Goal: Task Accomplishment & Management: Check status

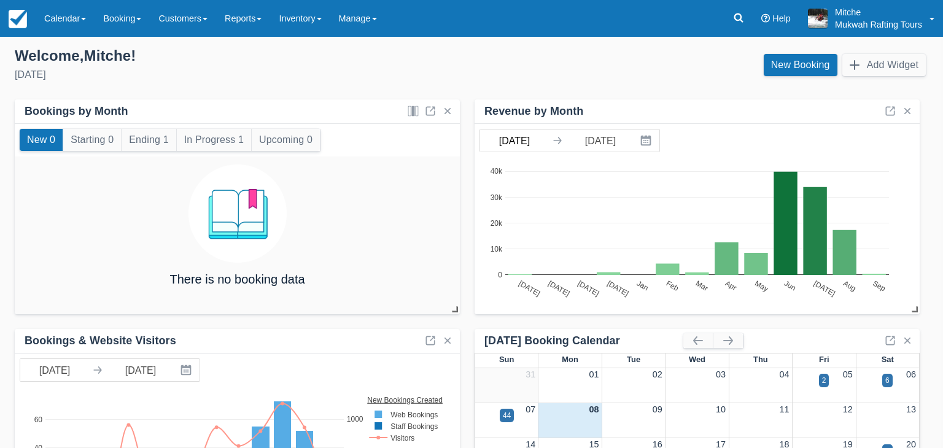
click at [517, 142] on body "Menu Calendar Customer Inventory Month Week Day Booking Daily Manifest Daily Li…" at bounding box center [471, 224] width 943 height 448
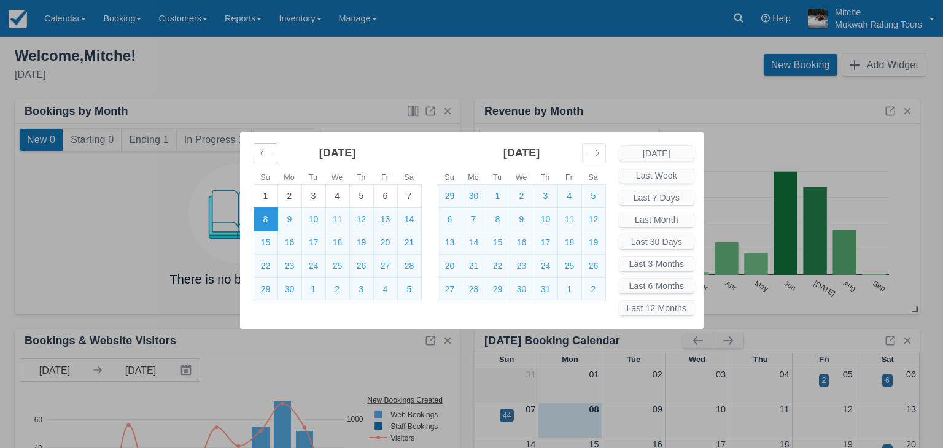
click at [265, 155] on icon "Move backward to switch to the previous month." at bounding box center [266, 153] width 12 height 12
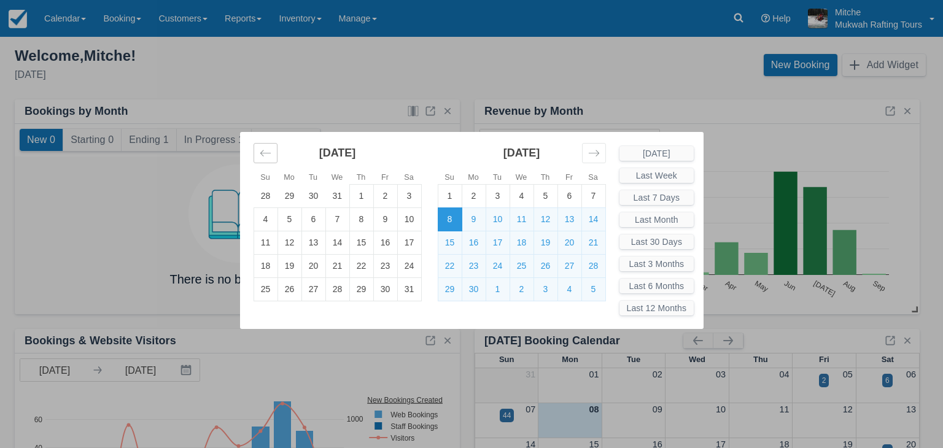
click at [261, 155] on icon "Move backward to switch to the previous month." at bounding box center [266, 153] width 12 height 12
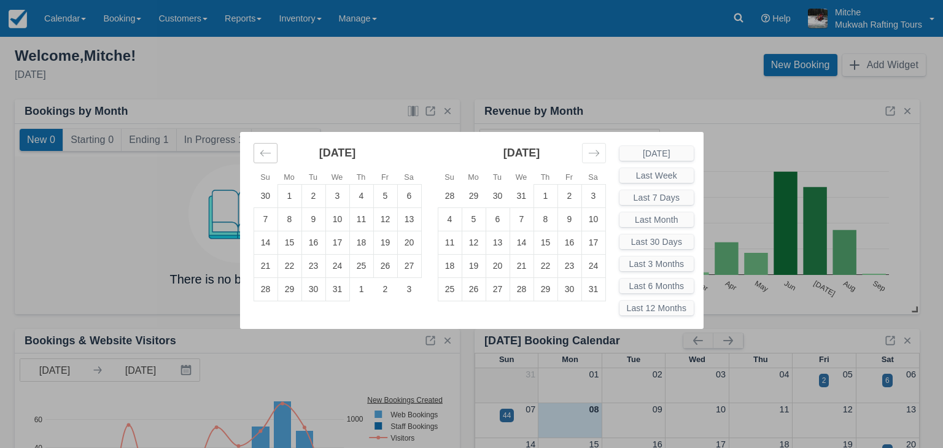
click at [260, 155] on icon "Move backward to switch to the previous month." at bounding box center [266, 153] width 12 height 12
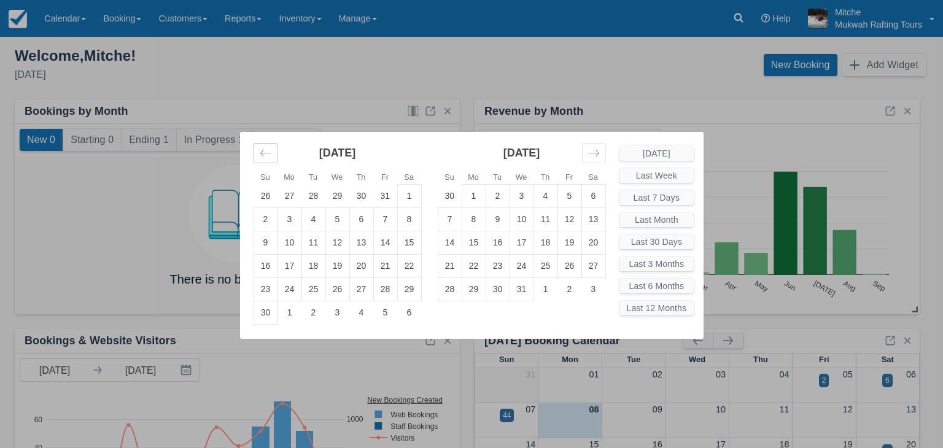
click at [260, 155] on icon "Move backward to switch to the previous month." at bounding box center [266, 153] width 12 height 12
click at [335, 197] on td "1" at bounding box center [337, 195] width 24 height 23
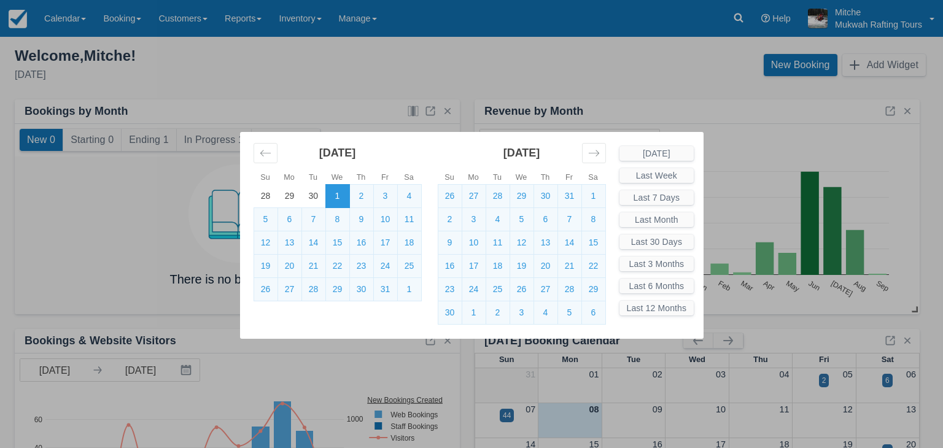
click at [680, 93] on div "Su Mo Tu We Th Fr Sa Su Mo Tu We Th Fr Sa April 2024 31 1 2 3 4 5 6 7 8 9 10 11…" at bounding box center [471, 224] width 943 height 448
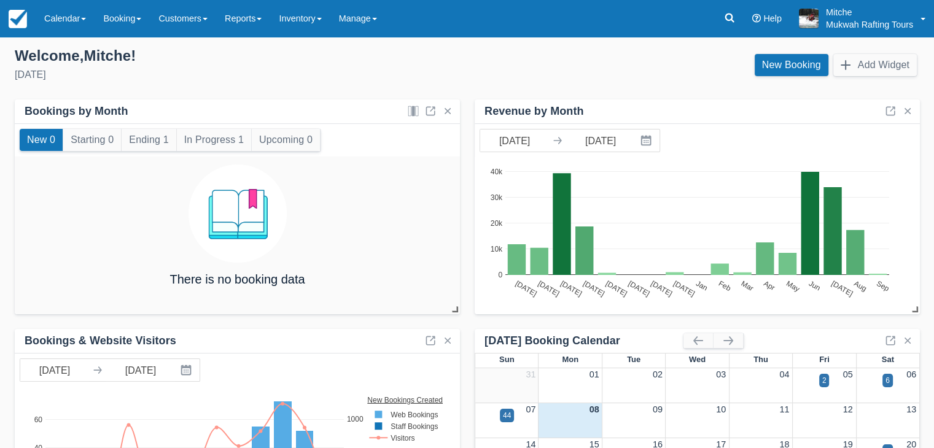
click at [508, 157] on div "May 2024 Jun 2024 Jul 2024 Aug 2024 Sep 2024 Oct 2024 Nov 2024 Dec 2024 Jan Feb…" at bounding box center [697, 236] width 445 height 158
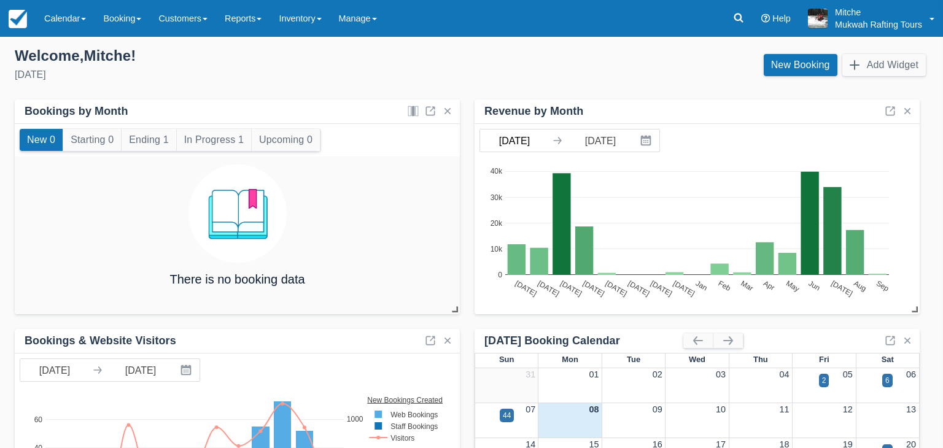
click at [500, 144] on body "Menu Calendar Customer Inventory Month Week Day Booking Daily Manifest Daily Li…" at bounding box center [471, 224] width 943 height 448
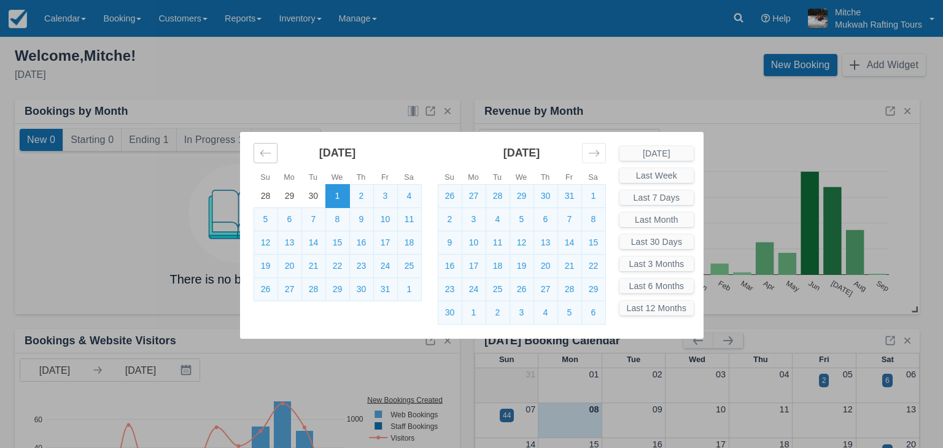
click at [260, 152] on icon "Move backward to switch to the previous month." at bounding box center [266, 153] width 12 height 12
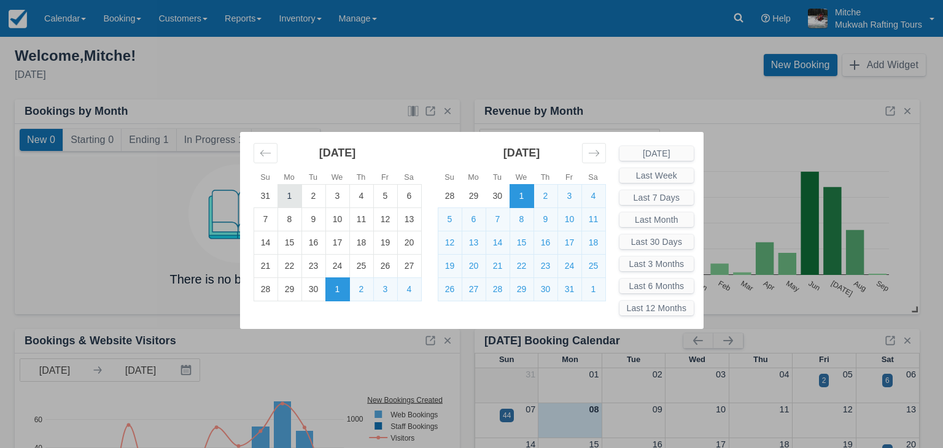
click at [289, 198] on td "1" at bounding box center [290, 195] width 24 height 23
type input "04/01/24"
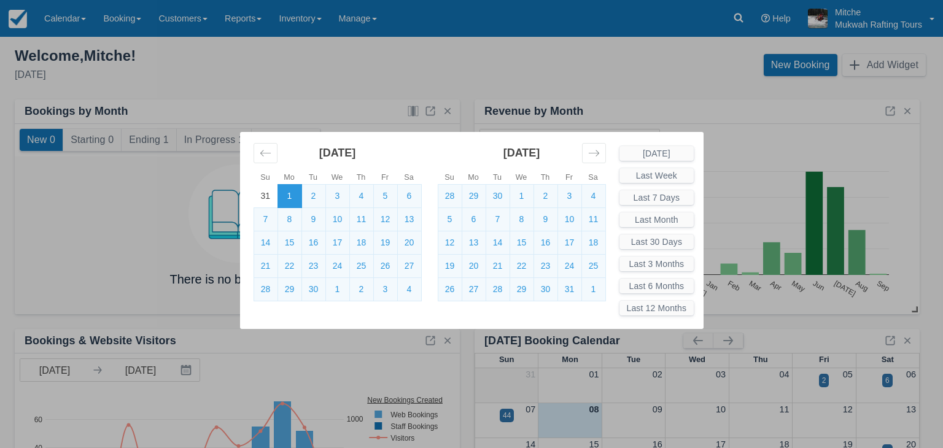
click at [765, 86] on div "Su Mo Tu We Th Fr Sa Su Mo Tu We Th Fr Sa March 2024 25 26 27 28 29 1 2 3 4 5 6…" at bounding box center [471, 224] width 943 height 448
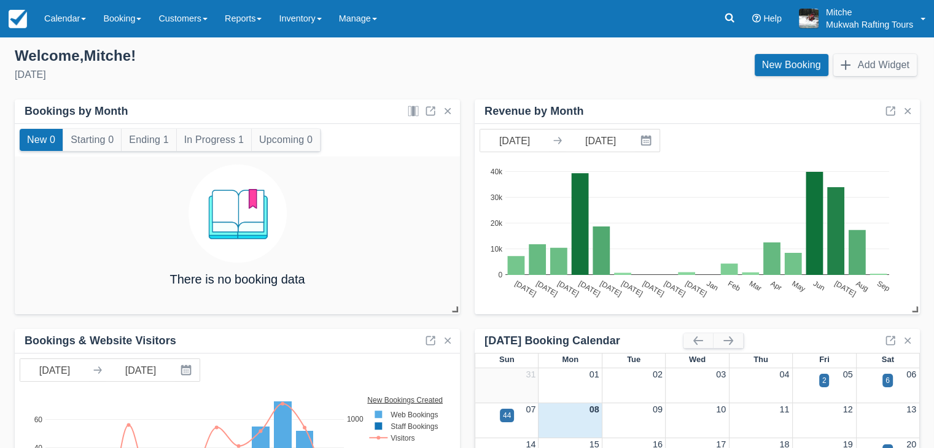
click at [555, 62] on div "New Booking Add Widget" at bounding box center [698, 68] width 462 height 33
click at [83, 23] on link "Calendar" at bounding box center [65, 18] width 59 height 37
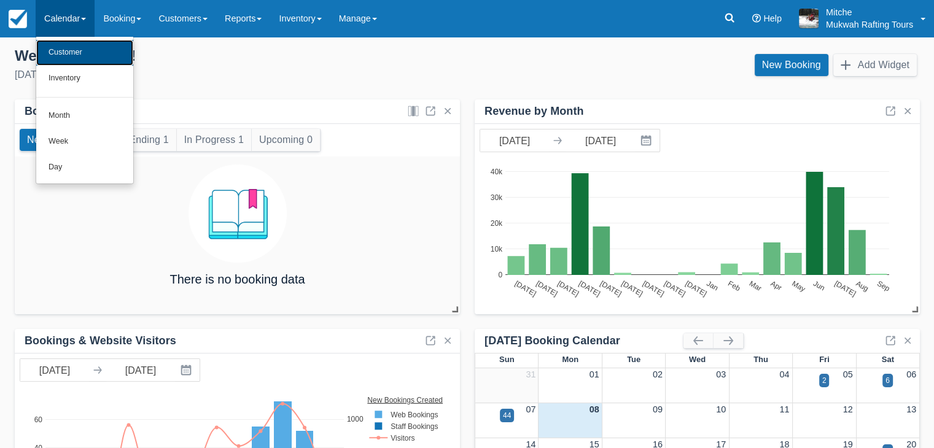
click at [90, 45] on link "Customer" at bounding box center [84, 53] width 97 height 26
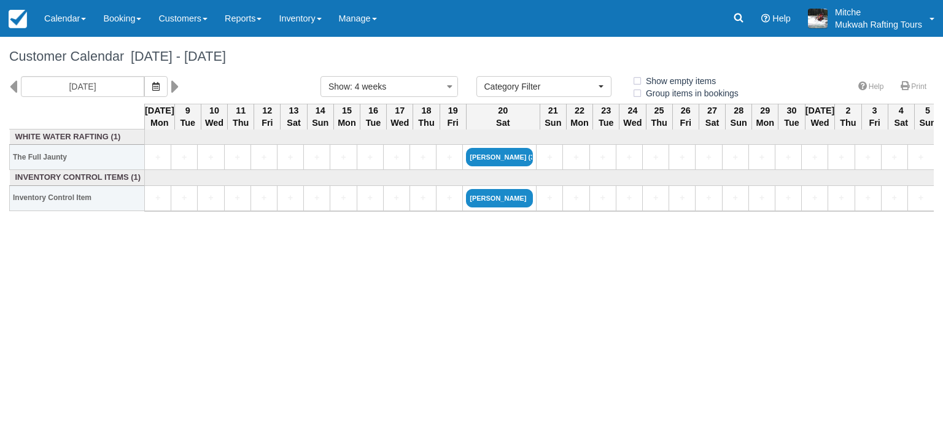
select select
click at [10, 89] on icon at bounding box center [13, 86] width 8 height 21
type input "08/11/25"
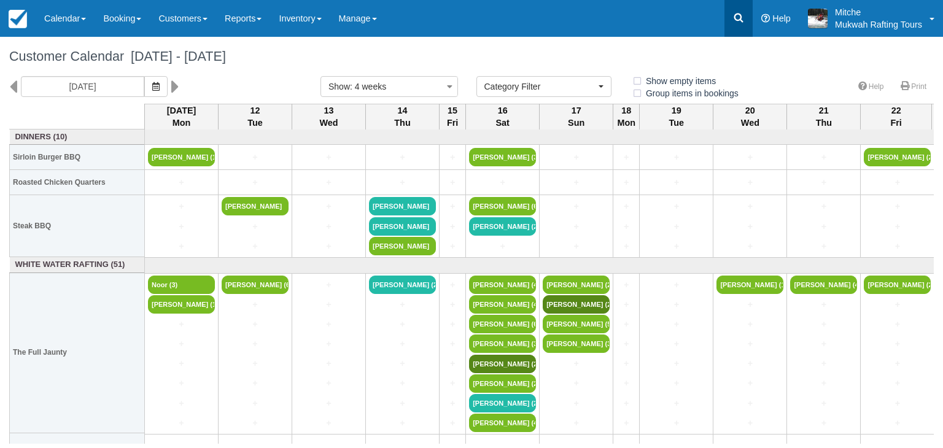
click at [741, 20] on icon at bounding box center [738, 18] width 9 height 9
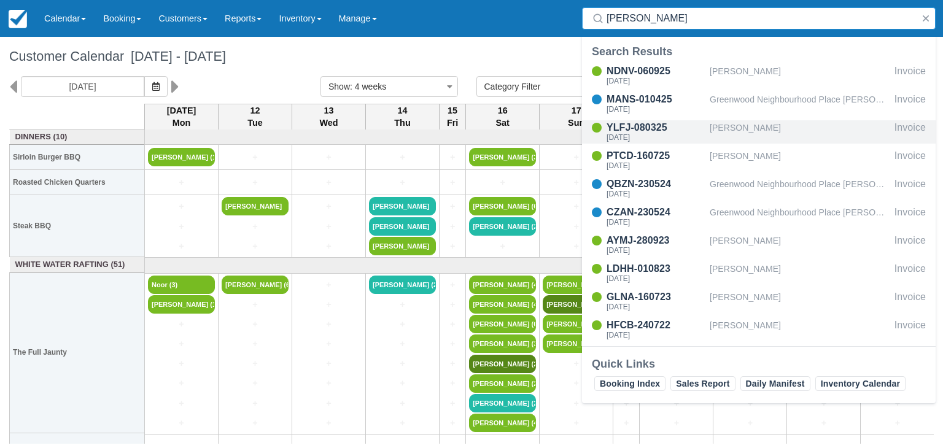
type input "heather"
click at [675, 138] on div "Sat Aug 16, 2025" at bounding box center [656, 137] width 98 height 7
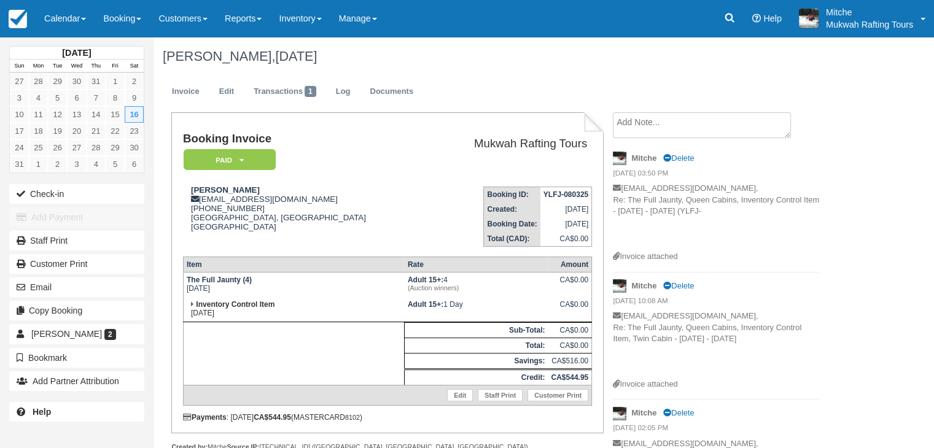
click at [427, 219] on td "Booking ID: YLFJ-080325 Created: March 8, 2025 Booking Date: August 16, 2025 To…" at bounding box center [509, 212] width 165 height 70
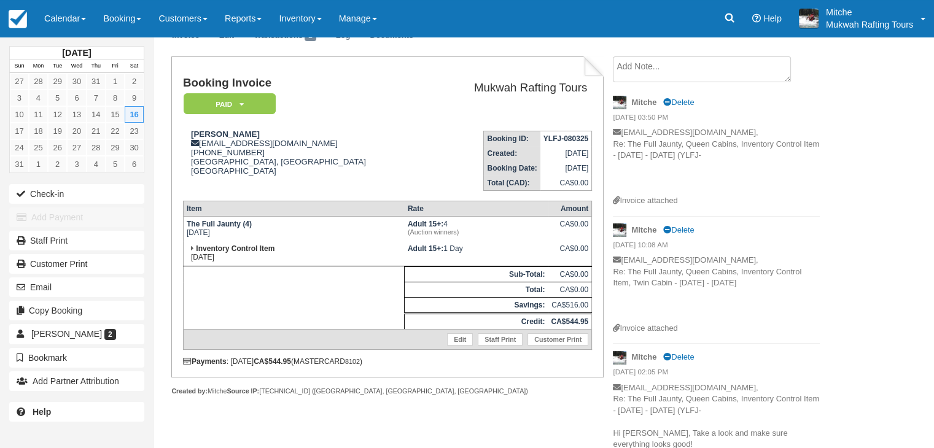
scroll to position [29, 0]
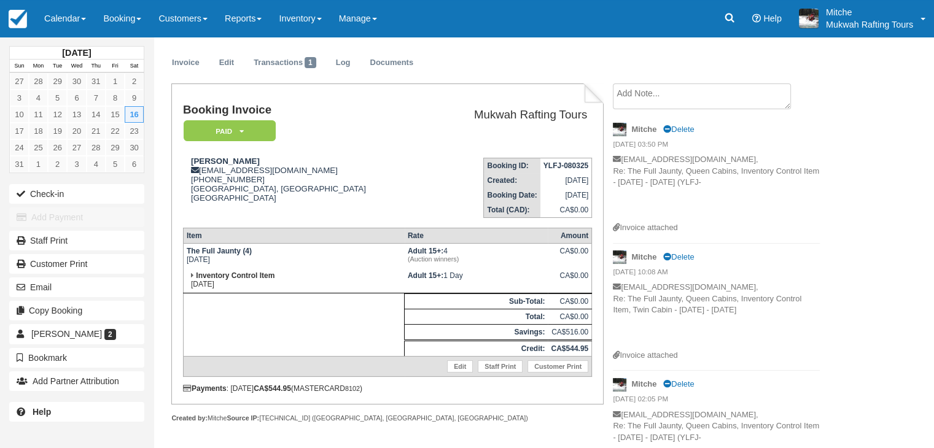
drag, startPoint x: 688, startPoint y: 373, endPoint x: 646, endPoint y: 337, distance: 55.3
click at [646, 337] on p "heater_c22@hotmail.com, Re: The Full Jaunty, Queen Cabins, Inventory Control It…" at bounding box center [716, 316] width 207 height 68
click at [650, 176] on p "heater_c22@hotmail.com, Re: The Full Jaunty, Queen Cabins, Inventory Control It…" at bounding box center [716, 188] width 207 height 68
click at [667, 184] on p "heater_c22@hotmail.com, Re: The Full Jaunty, Queen Cabins, Inventory Control It…" at bounding box center [716, 188] width 207 height 68
click at [300, 66] on link "Transactions 1" at bounding box center [284, 63] width 81 height 24
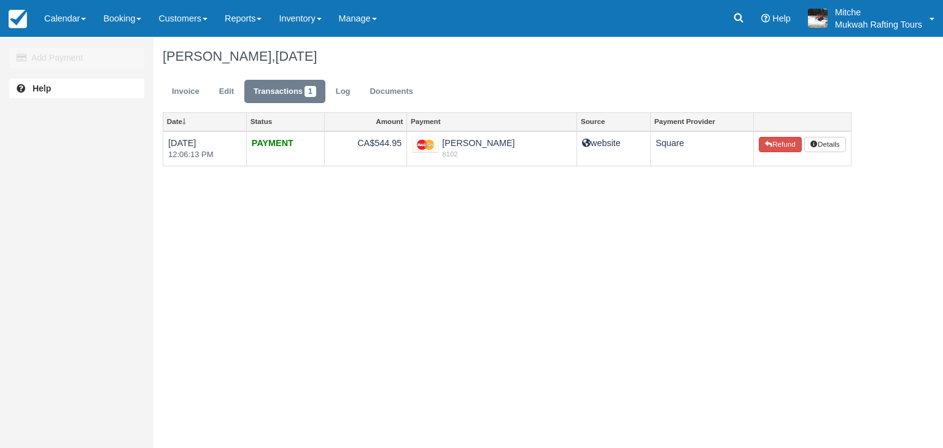
click at [386, 313] on div "Add Payment Help Heather Yanick, August 16 2025 Invoice Edit Transactions 1 Log…" at bounding box center [471, 242] width 943 height 411
click at [184, 95] on link "Invoice" at bounding box center [186, 92] width 46 height 24
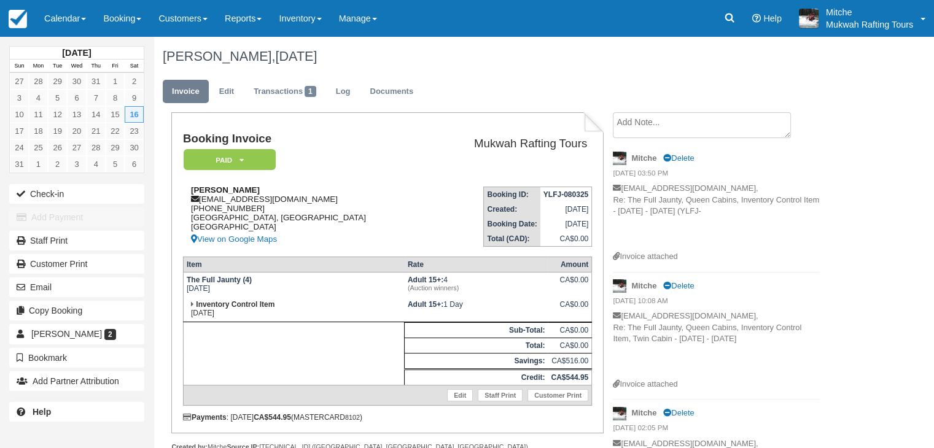
click at [366, 222] on div "Heather Yanick heater_c22@hotmail.com 1 (403) 352-2699 Calgary, Alberta Canada …" at bounding box center [305, 215] width 244 height 61
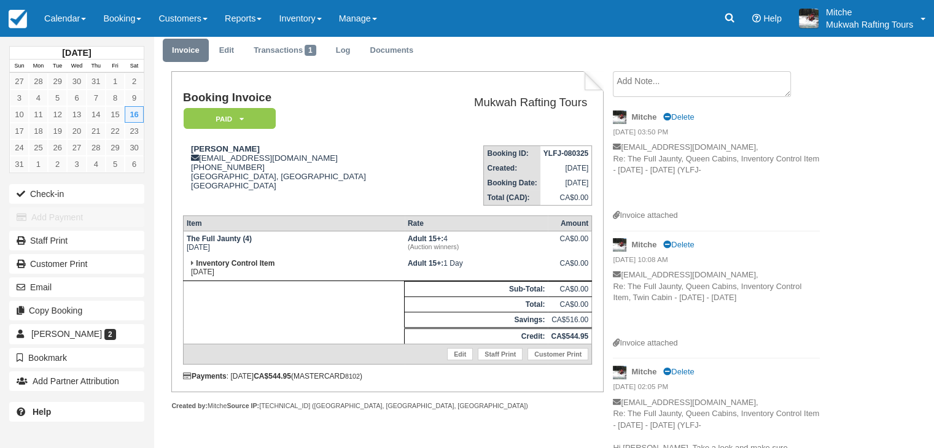
scroll to position [61, 0]
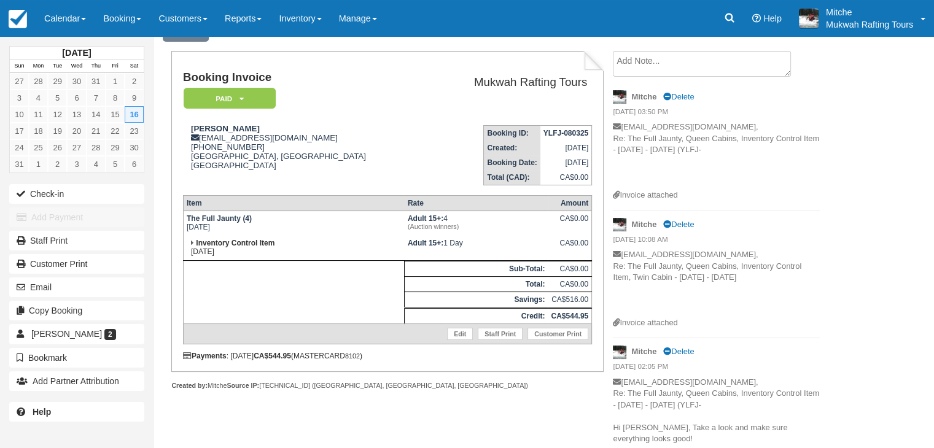
click at [671, 282] on p "heater_c22@hotmail.com, Re: The Full Jaunty, Queen Cabins, Inventory Control It…" at bounding box center [716, 283] width 207 height 68
click at [660, 271] on p "heater_c22@hotmail.com, Re: The Full Jaunty, Queen Cabins, Inventory Control It…" at bounding box center [716, 283] width 207 height 68
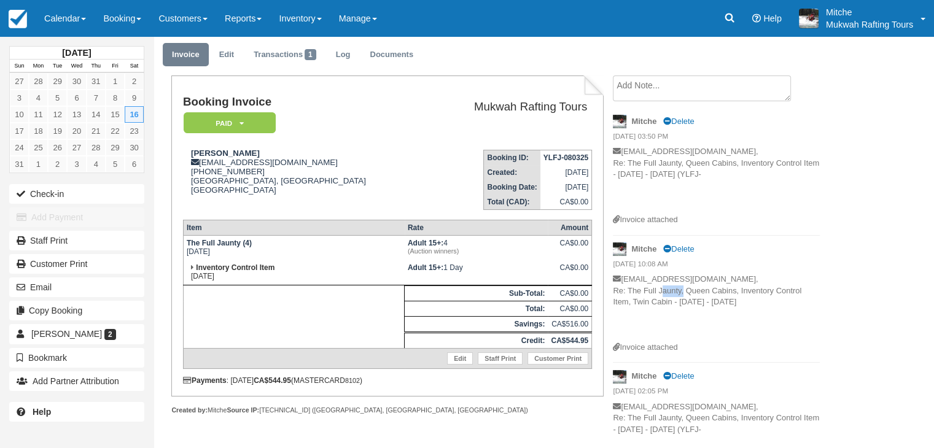
scroll to position [0, 0]
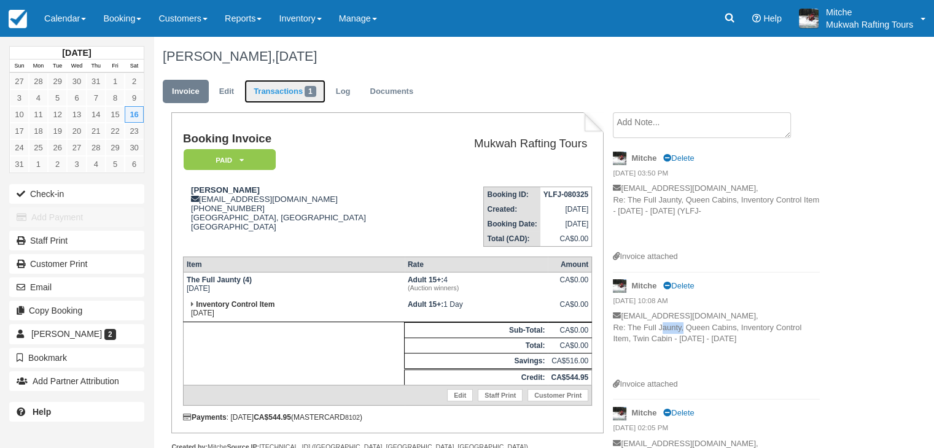
click at [314, 82] on link "Transactions 1" at bounding box center [284, 92] width 81 height 24
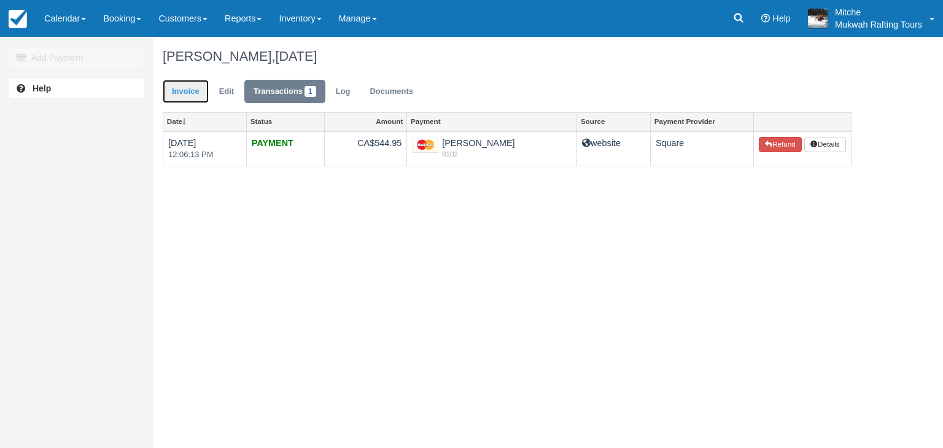
click at [177, 96] on link "Invoice" at bounding box center [186, 92] width 46 height 24
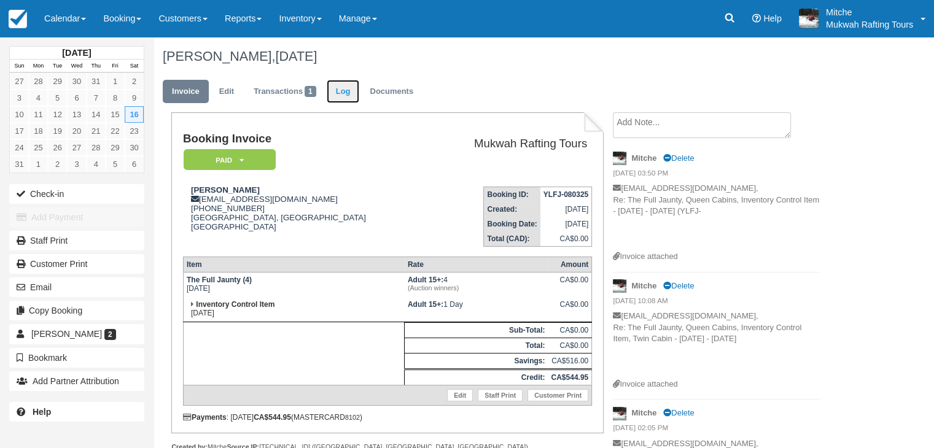
click at [347, 91] on link "Log" at bounding box center [343, 92] width 33 height 24
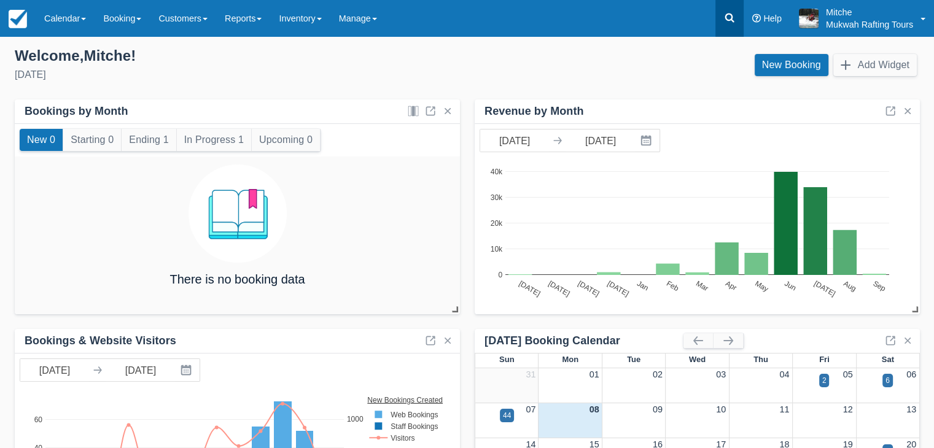
click at [725, 23] on icon at bounding box center [729, 18] width 12 height 12
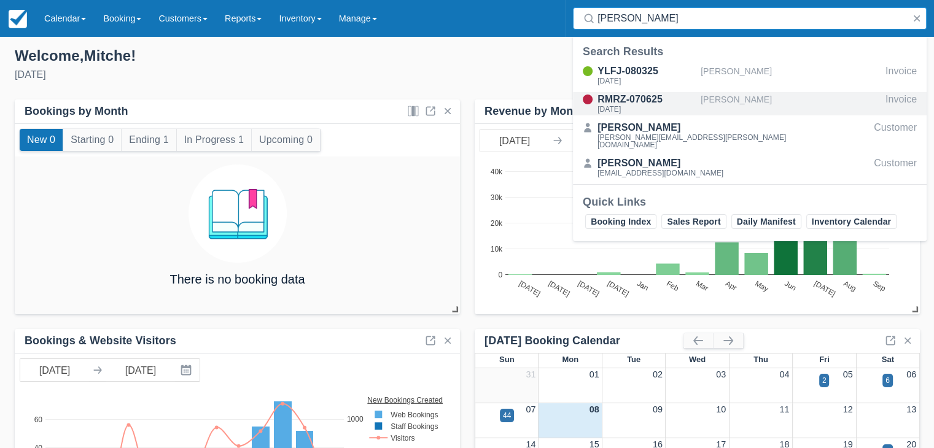
type input "heather yan"
click at [639, 106] on div "[DATE]" at bounding box center [646, 109] width 98 height 7
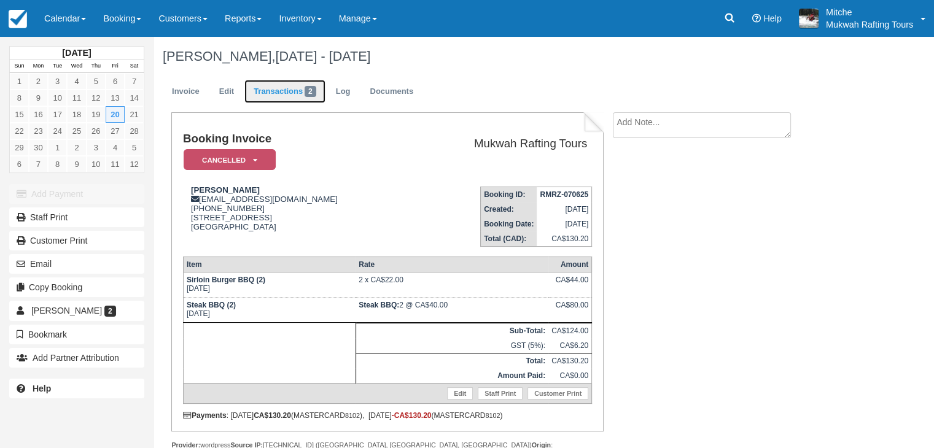
click at [294, 96] on link "Transactions 2" at bounding box center [284, 92] width 81 height 24
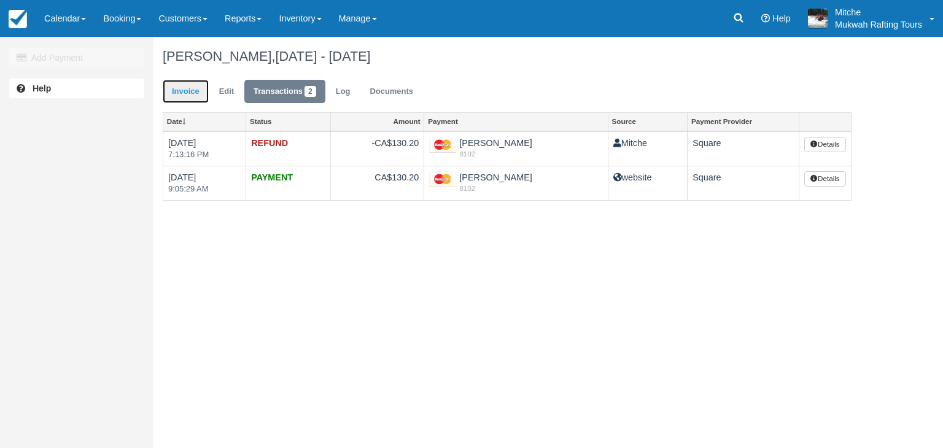
click at [179, 91] on link "Invoice" at bounding box center [186, 92] width 46 height 24
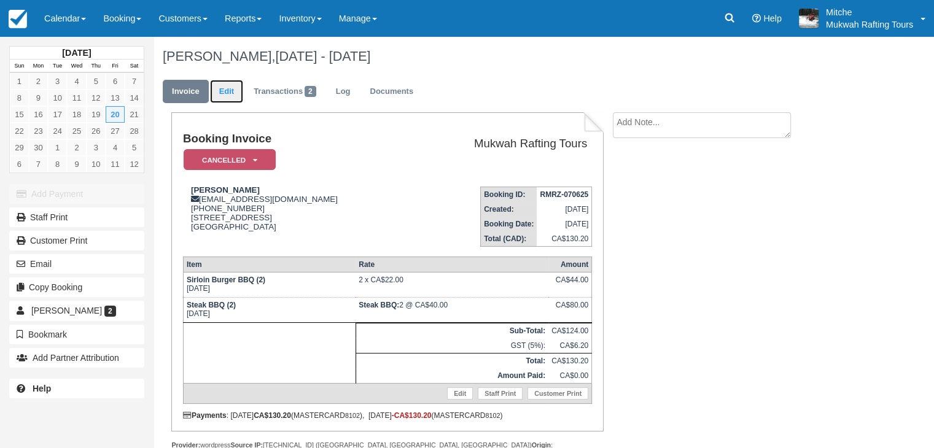
click at [226, 99] on link "Edit" at bounding box center [226, 92] width 33 height 24
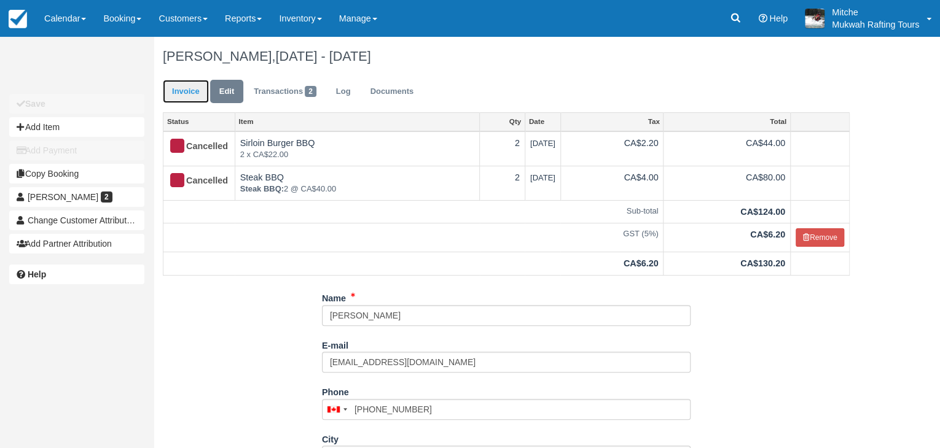
click at [184, 95] on link "Invoice" at bounding box center [186, 92] width 46 height 24
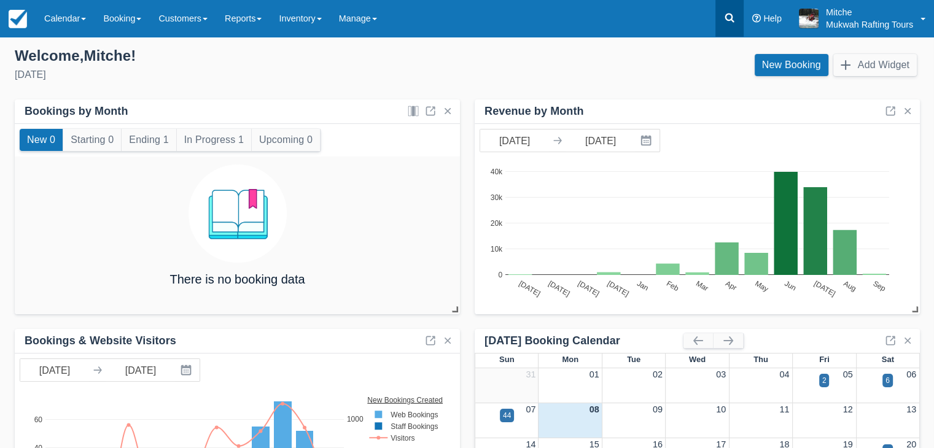
click at [725, 20] on icon at bounding box center [729, 18] width 12 height 12
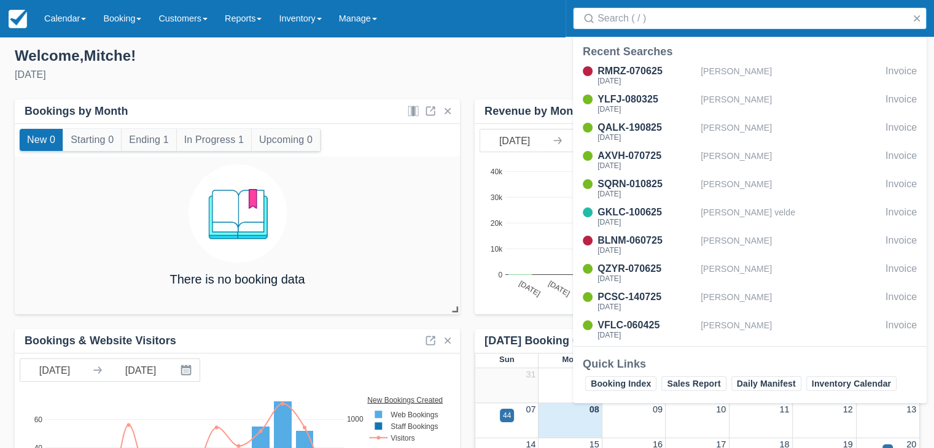
click at [706, 27] on input "Search" at bounding box center [751, 18] width 309 height 22
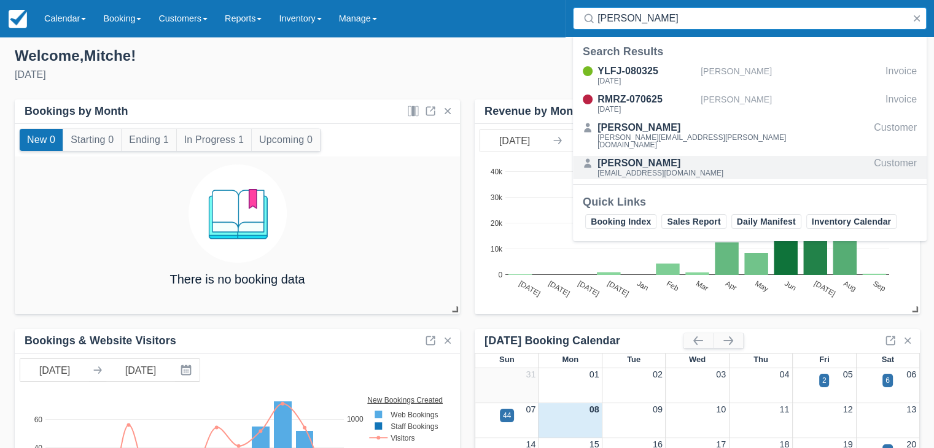
type input "heather yan"
click at [641, 159] on div "Heather Yanick" at bounding box center [660, 163] width 126 height 15
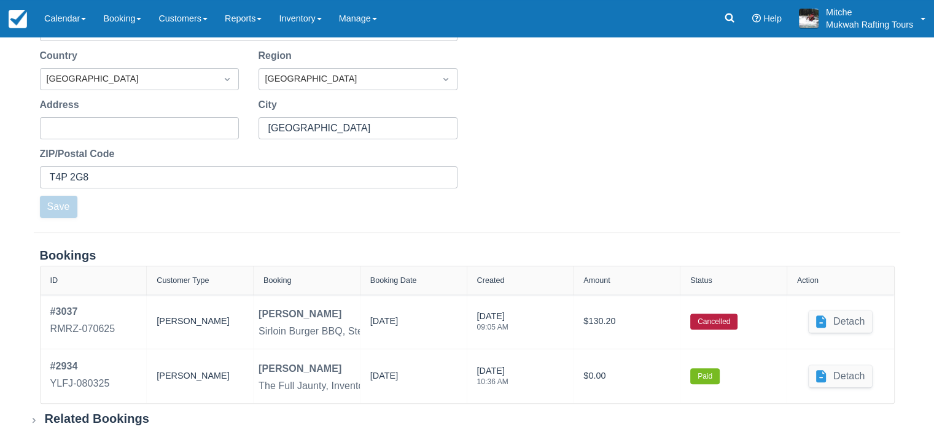
scroll to position [313, 0]
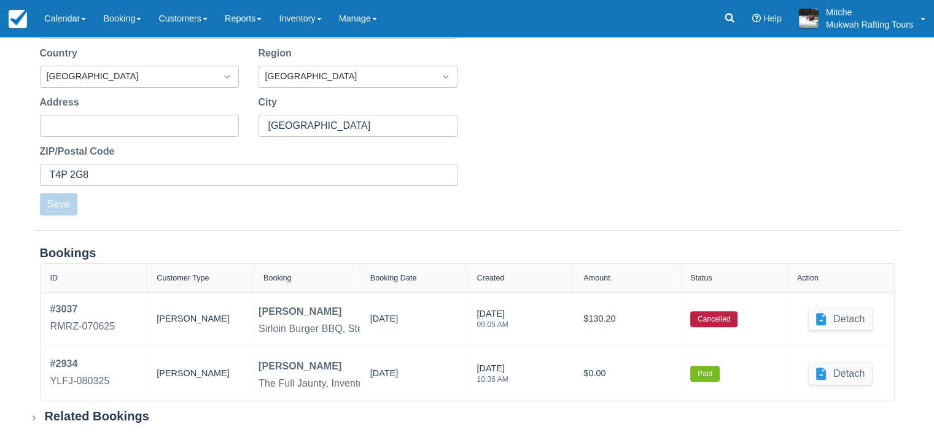
click at [35, 418] on icon at bounding box center [34, 418] width 12 height 12
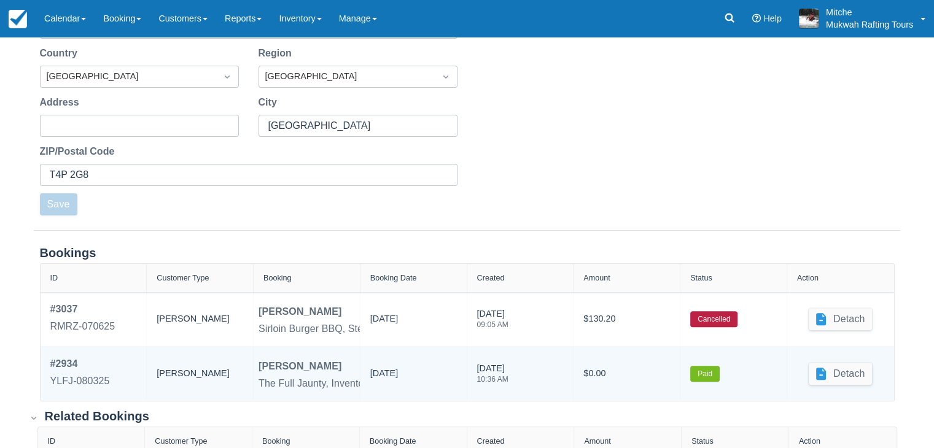
scroll to position [374, 0]
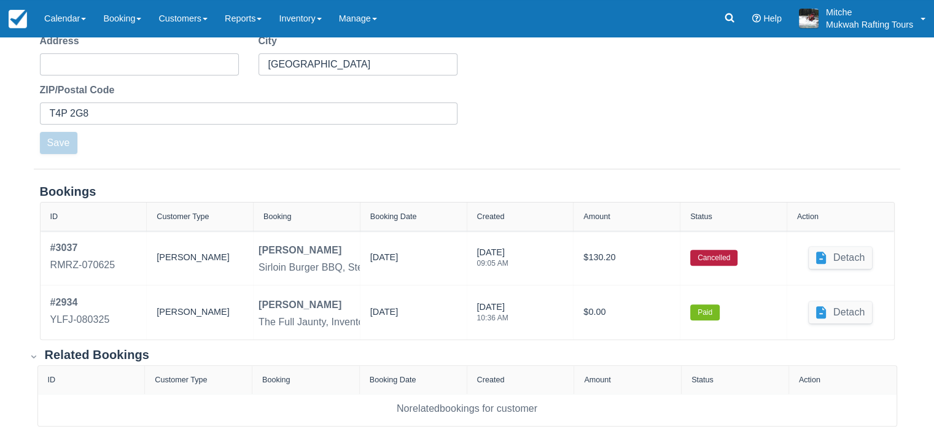
click at [33, 356] on icon at bounding box center [34, 357] width 12 height 12
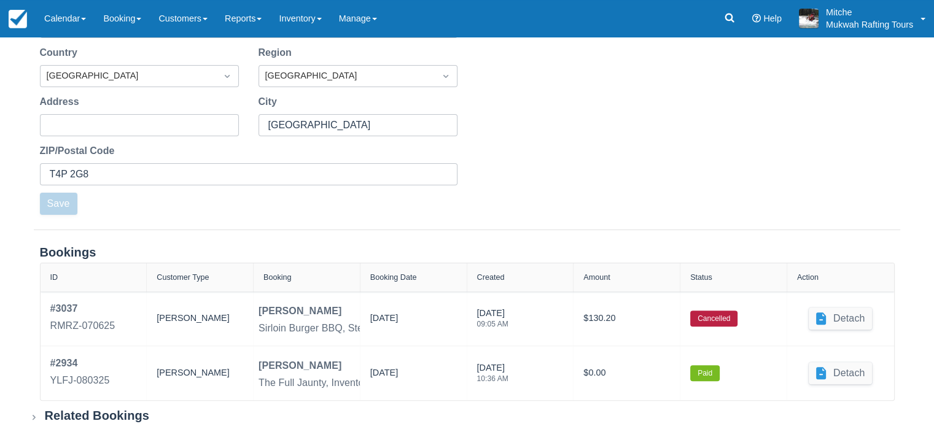
scroll to position [313, 0]
drag, startPoint x: 574, startPoint y: 96, endPoint x: 577, endPoint y: 88, distance: 9.4
click at [574, 96] on div "First Name Heather Last Name Yanick Email heater_c22@hotmail.com Language Selec…" at bounding box center [467, 32] width 904 height 395
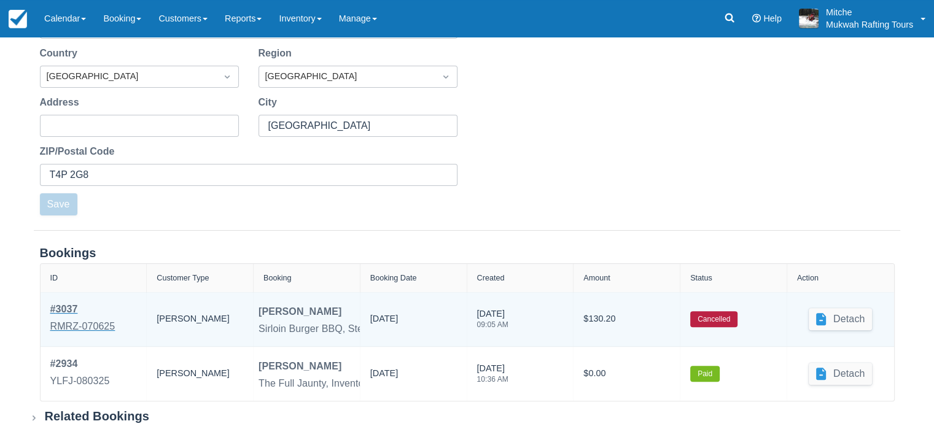
click at [74, 322] on div "RMRZ-070625" at bounding box center [82, 326] width 65 height 15
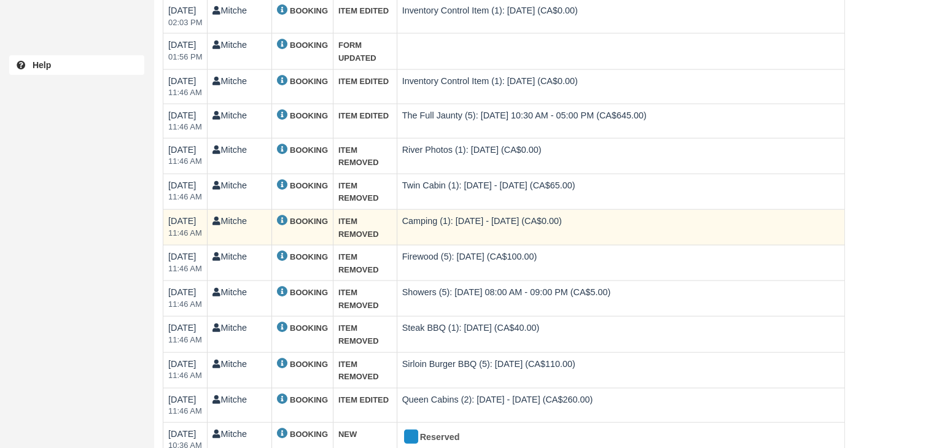
scroll to position [2696, 0]
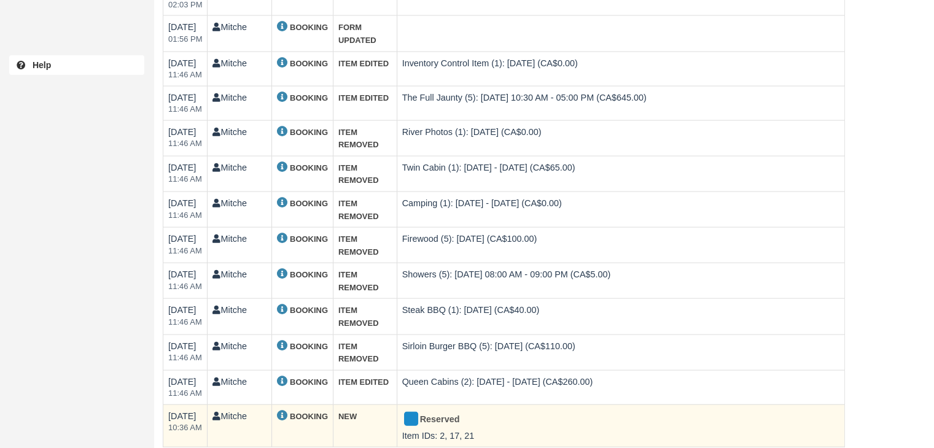
drag, startPoint x: 317, startPoint y: 400, endPoint x: 378, endPoint y: 416, distance: 63.4
click at [378, 416] on td "NEW" at bounding box center [365, 426] width 64 height 42
drag, startPoint x: 248, startPoint y: 407, endPoint x: 228, endPoint y: 403, distance: 20.5
click at [228, 405] on td "Mitche" at bounding box center [240, 426] width 64 height 42
click at [225, 421] on td "Mitche" at bounding box center [240, 426] width 64 height 42
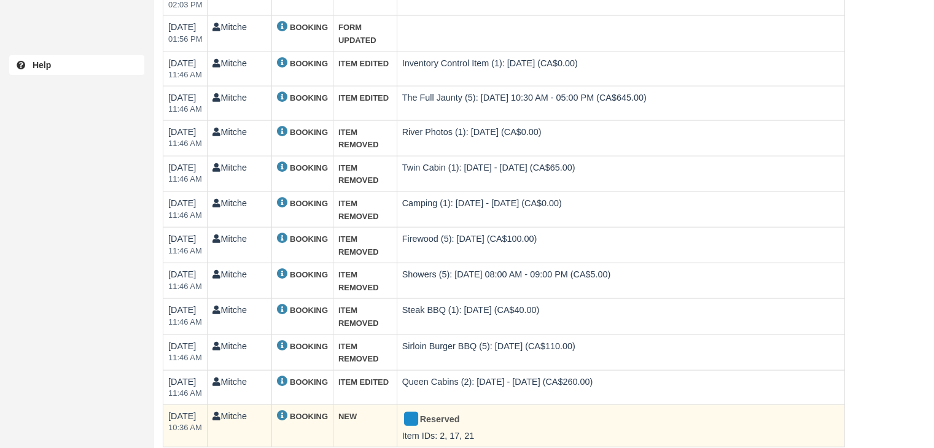
drag, startPoint x: 552, startPoint y: 430, endPoint x: 521, endPoint y: 416, distance: 34.6
click at [521, 416] on div "Reserved" at bounding box center [615, 420] width 427 height 20
click at [466, 428] on td "Reserved Item IDs: 2, 17, 21" at bounding box center [621, 426] width 448 height 42
click at [430, 425] on td "Reserved Item IDs: 2, 17, 21" at bounding box center [621, 426] width 448 height 42
click at [512, 426] on td "Reserved Item IDs: 2, 17, 21" at bounding box center [621, 426] width 448 height 42
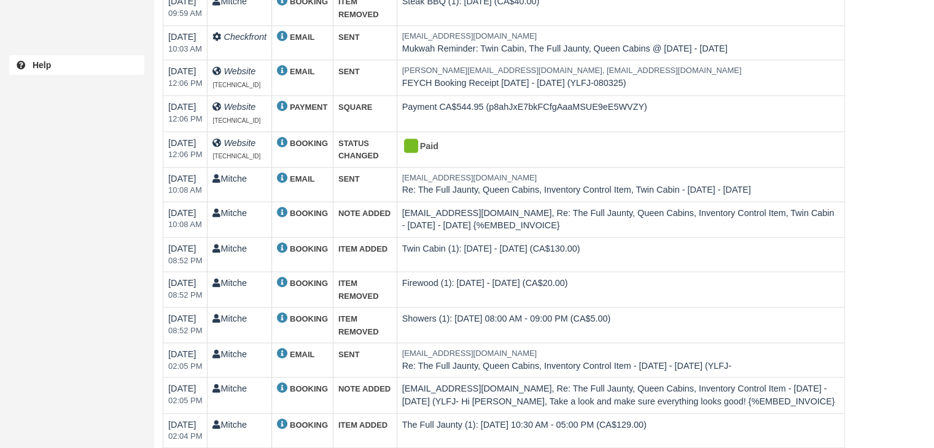
scroll to position [1468, 0]
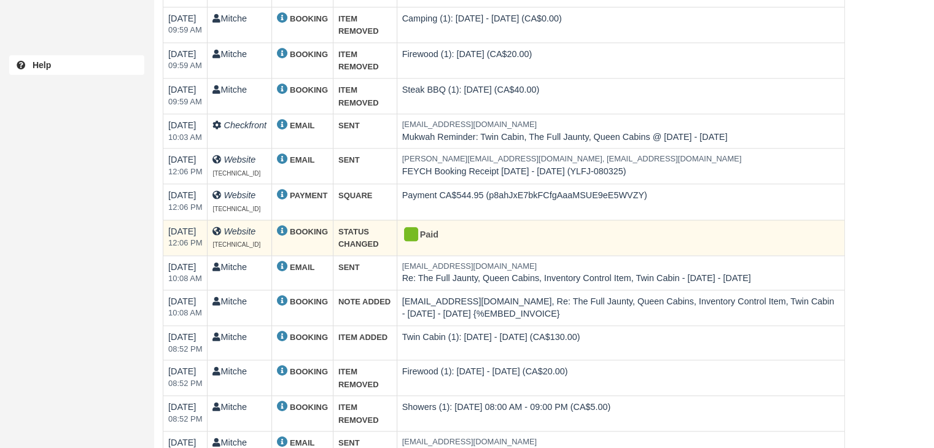
click at [443, 233] on div "Paid" at bounding box center [615, 235] width 427 height 20
click at [444, 233] on div "Paid" at bounding box center [615, 235] width 427 height 20
click at [492, 232] on div "Paid" at bounding box center [615, 235] width 427 height 20
click at [308, 227] on strong "BOOKING" at bounding box center [309, 231] width 38 height 9
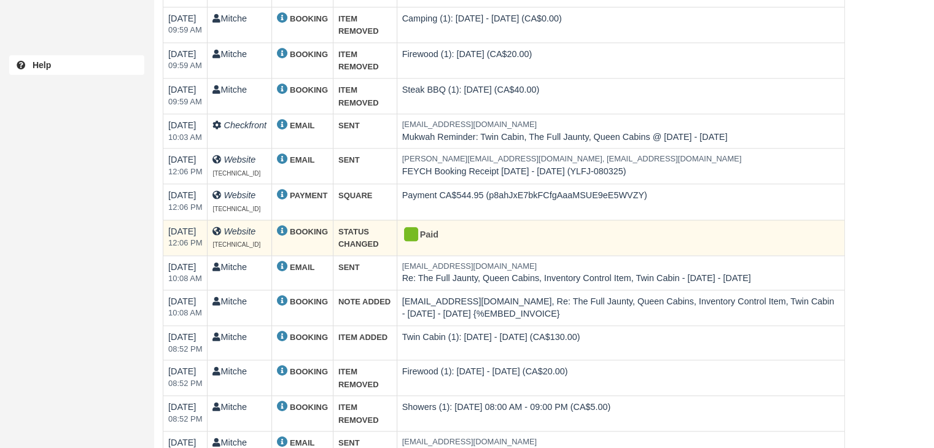
click at [228, 243] on td "Website 137.186.175.228" at bounding box center [240, 238] width 64 height 36
click at [230, 227] on icon "Website" at bounding box center [240, 232] width 32 height 10
click at [187, 238] on em "12:06 PM" at bounding box center [185, 244] width 34 height 12
click at [182, 224] on td "04/01/25 12:06 PM" at bounding box center [185, 238] width 44 height 36
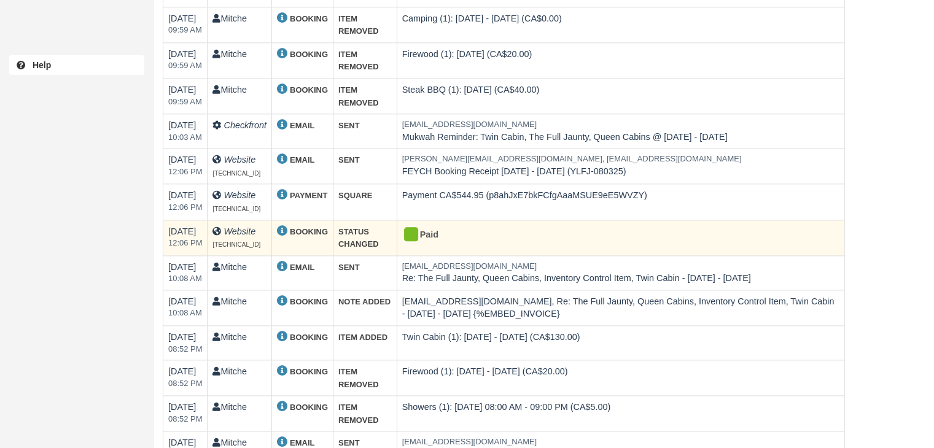
click at [580, 225] on div "Paid" at bounding box center [615, 235] width 427 height 20
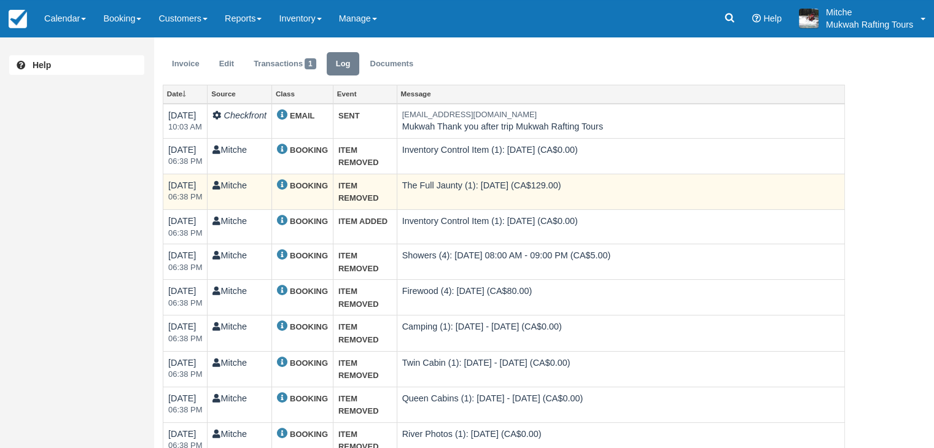
scroll to position [0, 0]
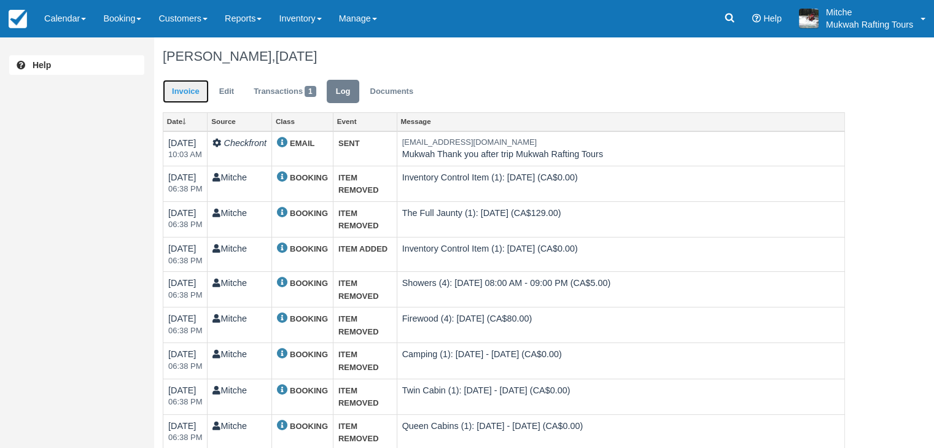
click at [182, 96] on link "Invoice" at bounding box center [186, 92] width 46 height 24
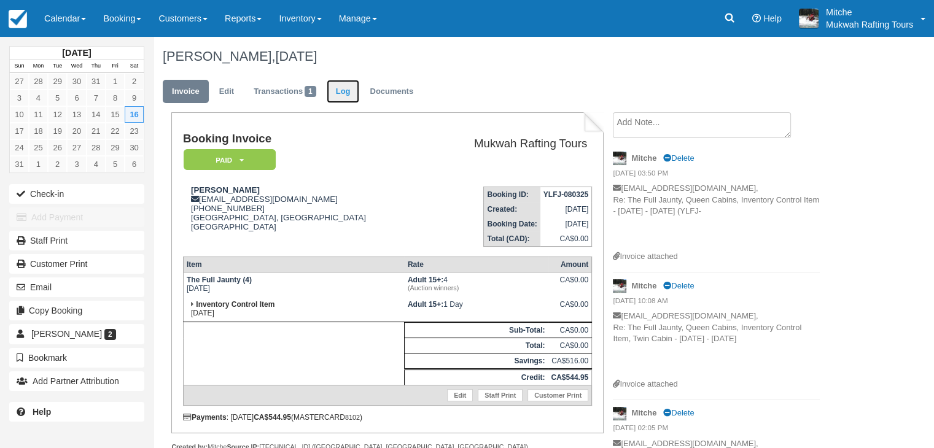
click at [332, 87] on link "Log" at bounding box center [343, 92] width 33 height 24
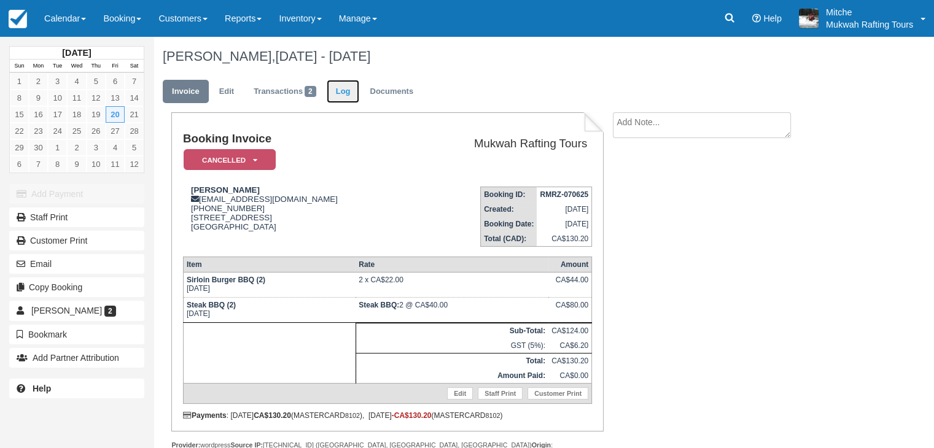
click at [354, 89] on link "Log" at bounding box center [343, 92] width 33 height 24
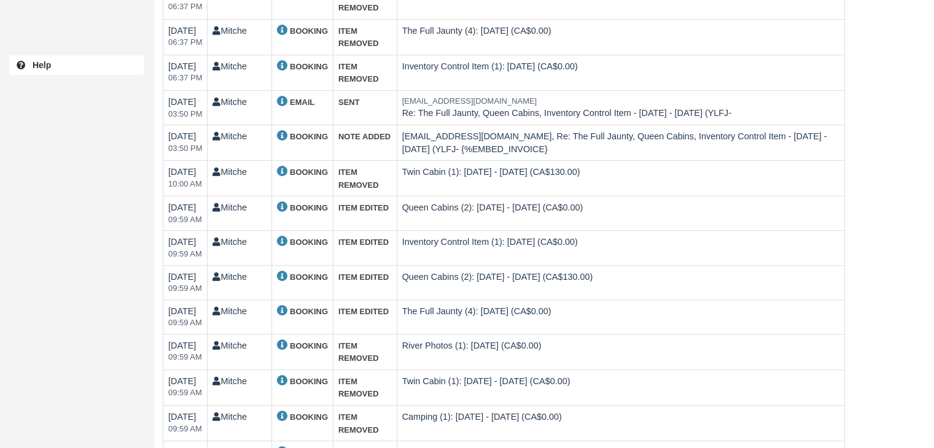
scroll to position [614, 0]
